Goal: Information Seeking & Learning: Learn about a topic

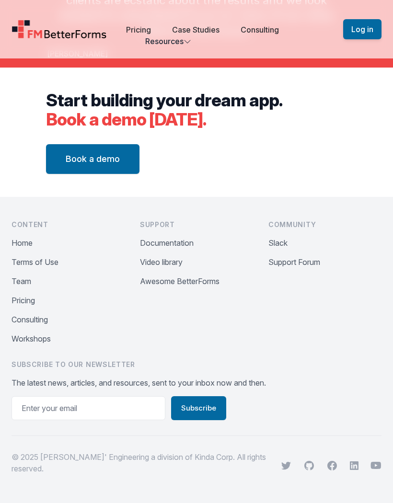
scroll to position [4377, 0]
click at [26, 306] on button "Pricing" at bounding box center [22, 299] width 23 height 11
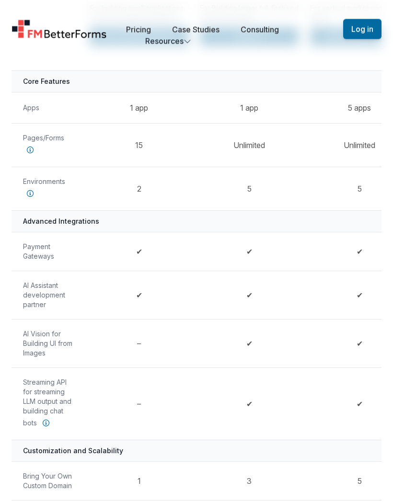
scroll to position [281, 0]
click at [29, 192] on icon at bounding box center [30, 193] width 14 height 14
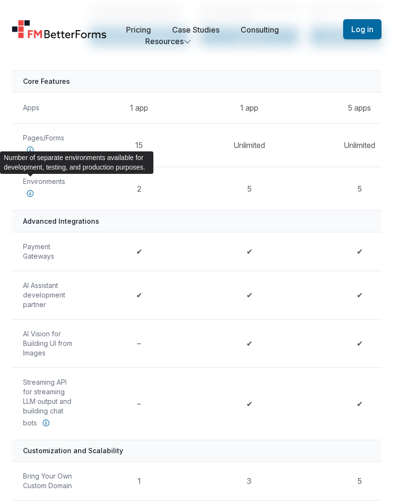
click at [115, 380] on td "–" at bounding box center [139, 403] width 110 height 72
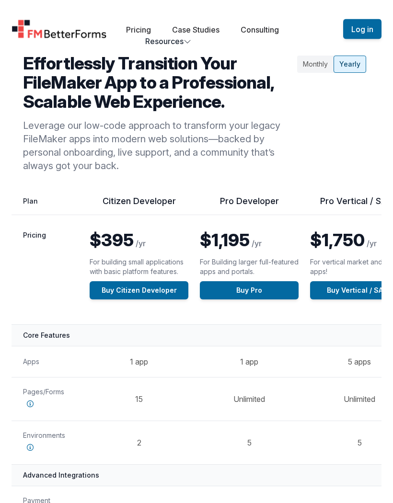
scroll to position [0, 0]
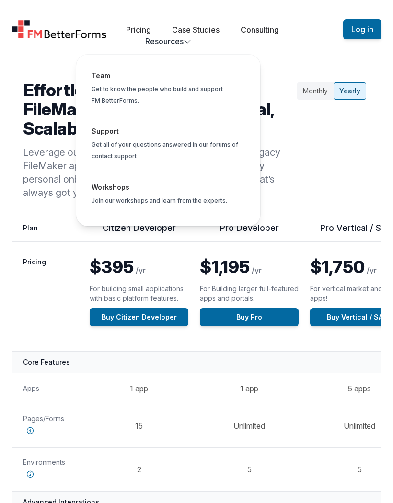
click at [84, 15] on div "Open main menu Pricing Case Studies Consulting Resources Team Get to know the p…" at bounding box center [176, 28] width 331 height 35
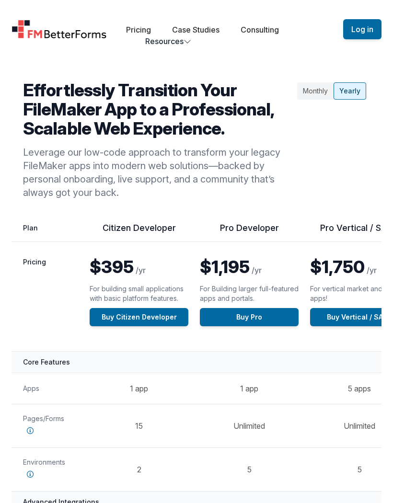
click at [194, 31] on link "Case Studies" at bounding box center [195, 30] width 47 height 10
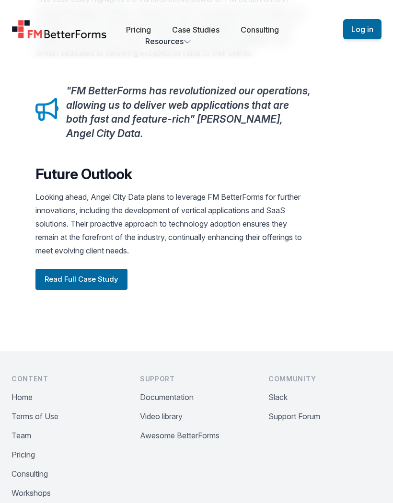
scroll to position [1414, 0]
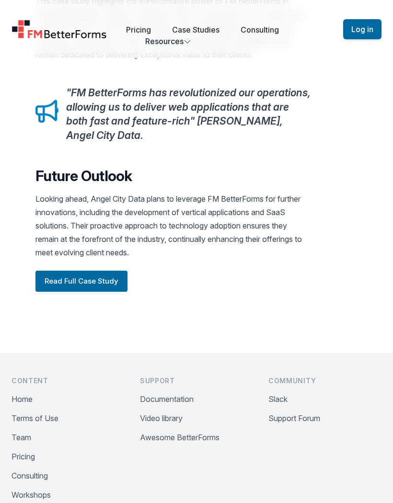
click at [74, 271] on button "Read Full Case Study" at bounding box center [81, 281] width 92 height 21
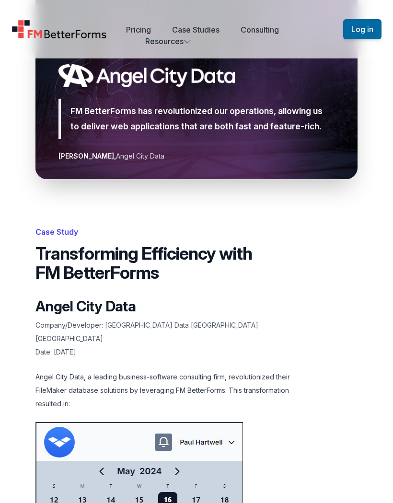
scroll to position [0, 0]
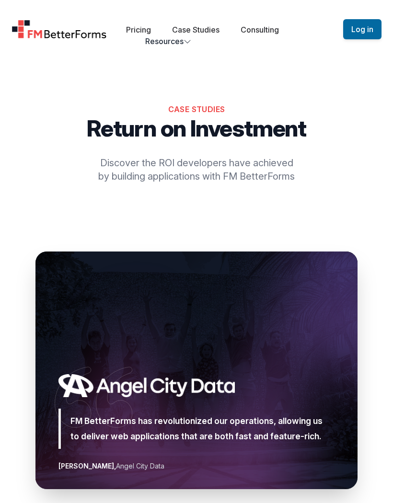
click at [61, 32] on img "Home" at bounding box center [58, 29] width 95 height 19
